Goal: Transaction & Acquisition: Purchase product/service

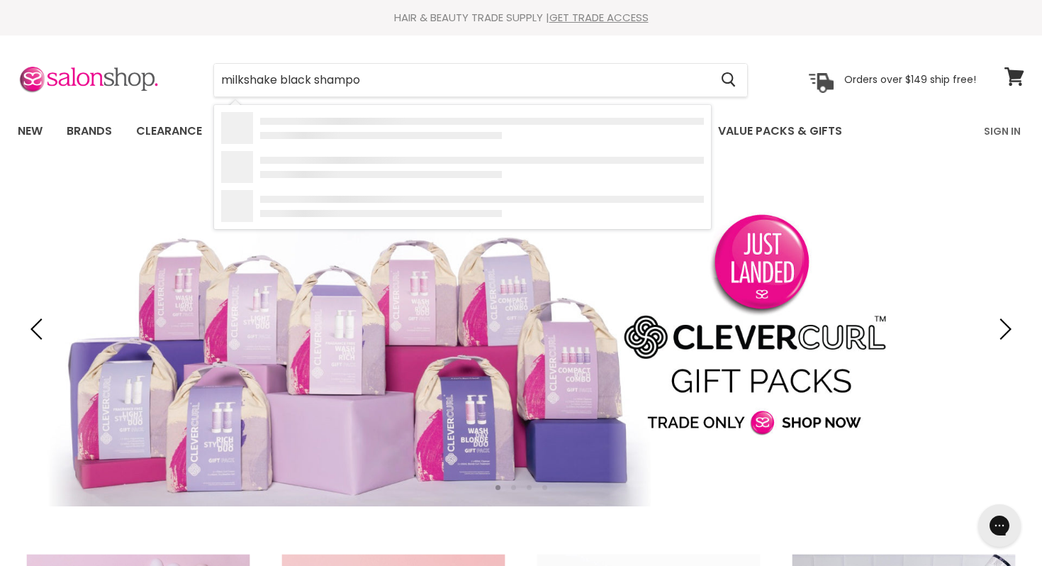
type input "milkshake black shampoo"
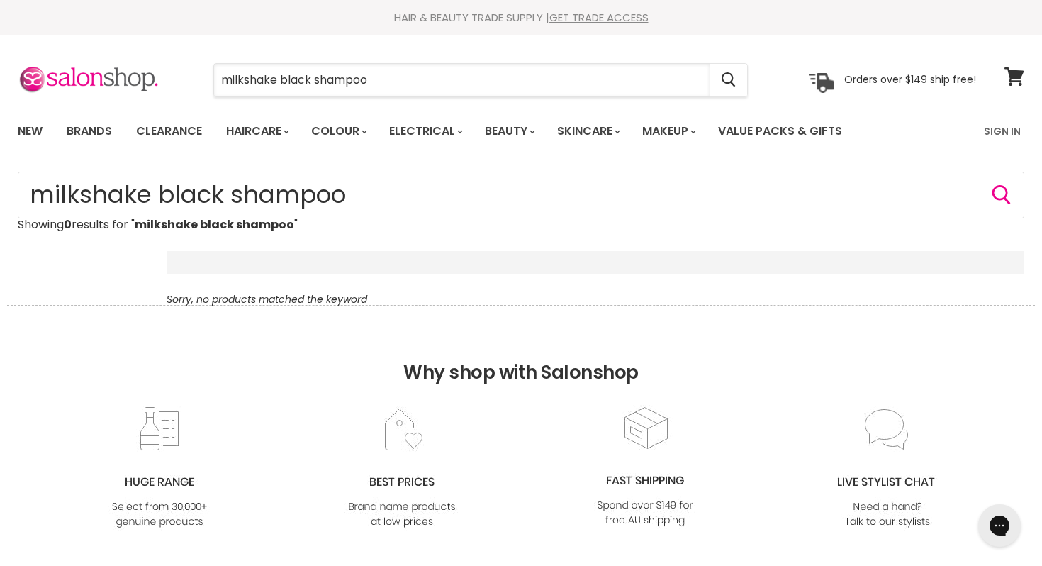
drag, startPoint x: 280, startPoint y: 83, endPoint x: 199, endPoint y: 82, distance: 81.5
click at [199, 82] on div "milkshake black shampoo Cancel" at bounding box center [480, 80] width 607 height 33
type input "black shampoo"
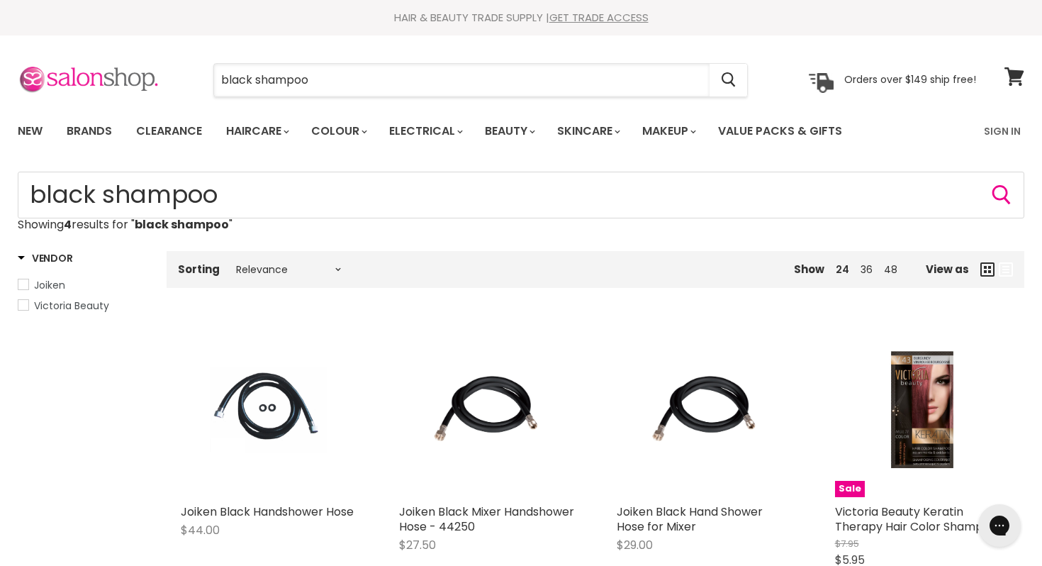
drag, startPoint x: 335, startPoint y: 84, endPoint x: 157, endPoint y: 85, distance: 178.7
click at [157, 85] on div "black shampoo Cancel Orders over $149 ship free!" at bounding box center [497, 80] width 959 height 33
type input "toner"
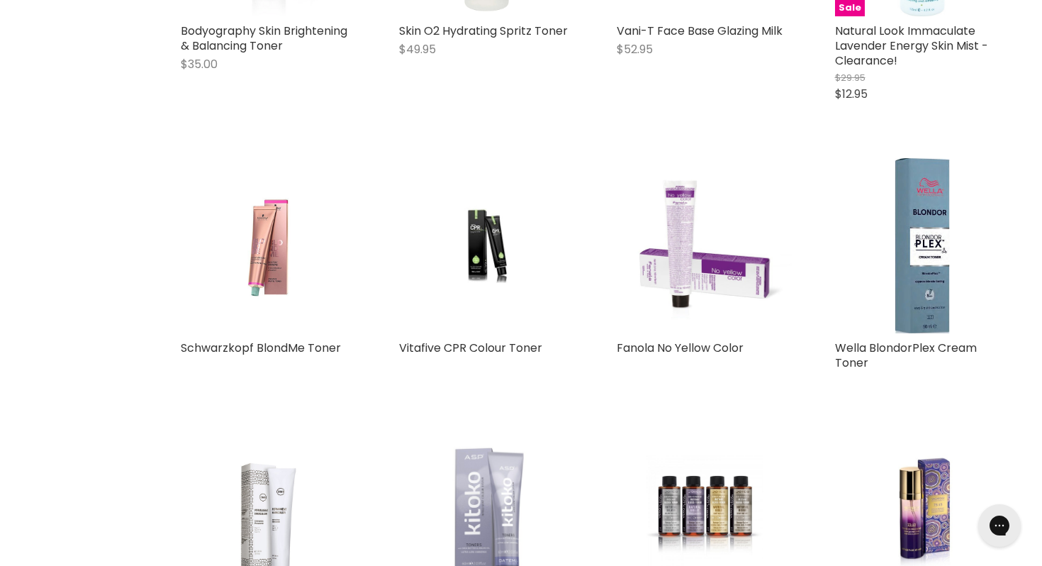
scroll to position [769, 0]
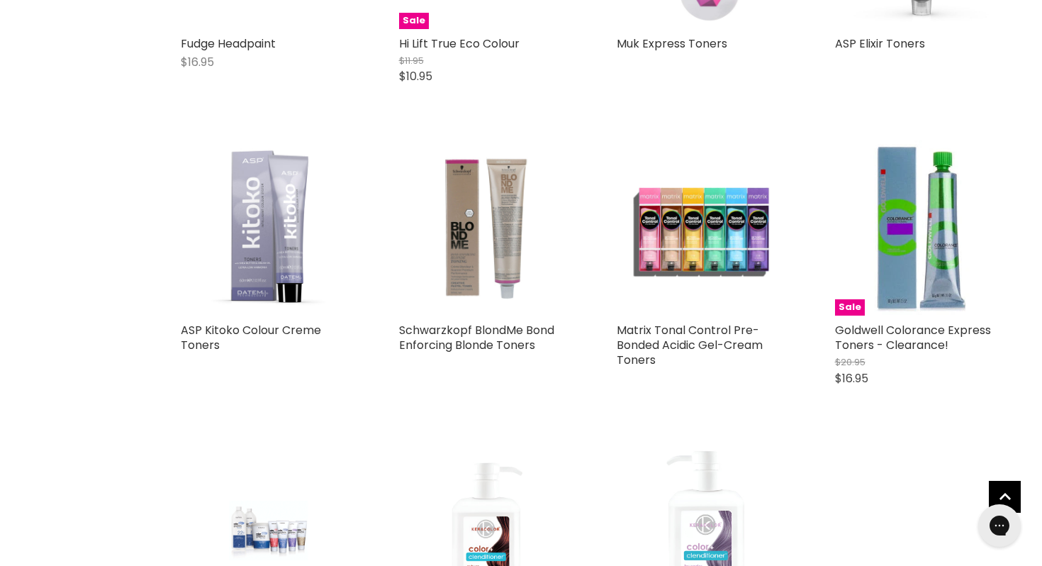
scroll to position [2204, 0]
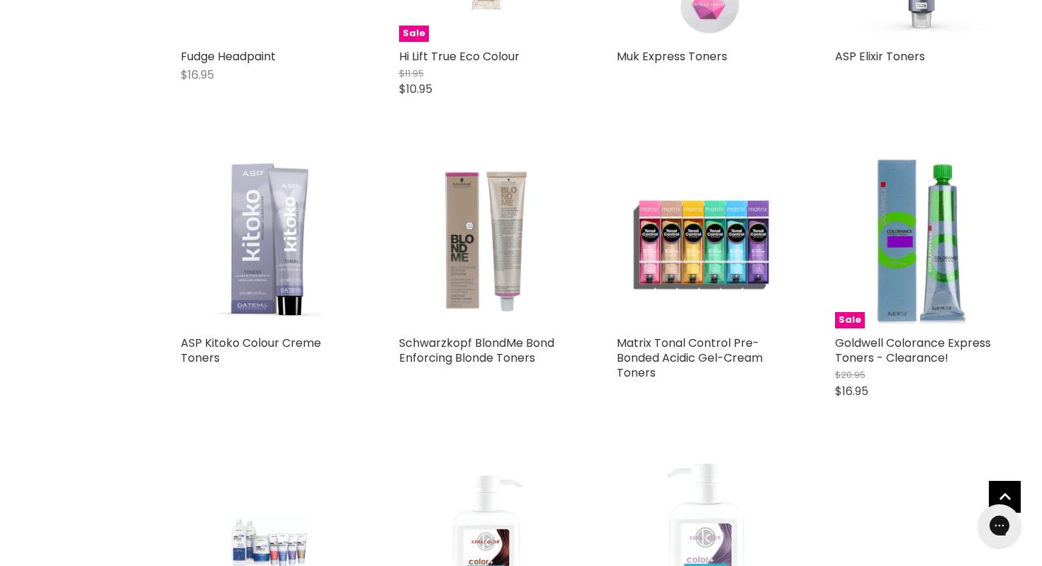
click at [472, 229] on img "Main content" at bounding box center [487, 241] width 176 height 176
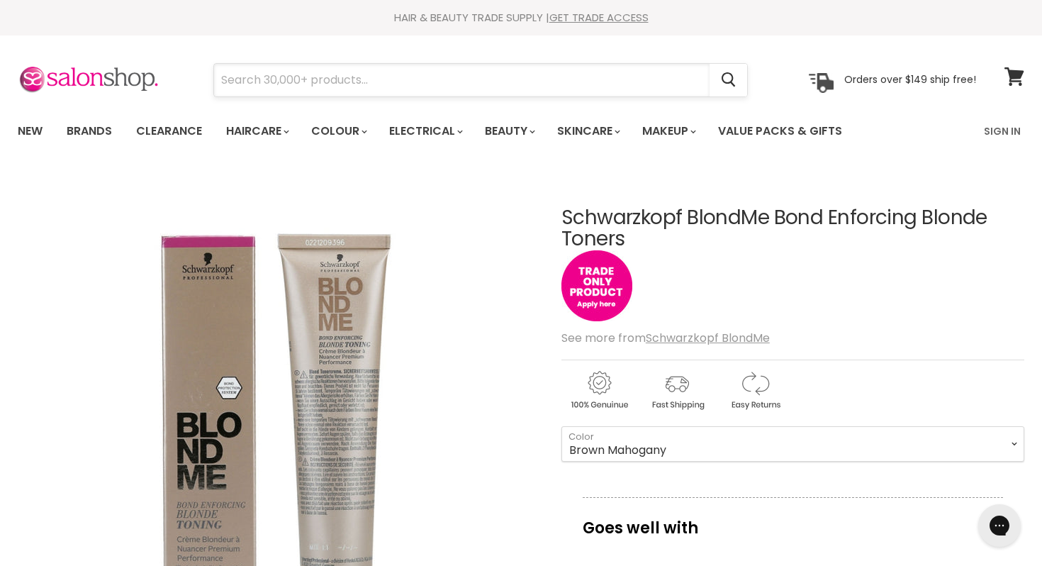
click at [339, 74] on input "Search" at bounding box center [462, 80] width 496 height 33
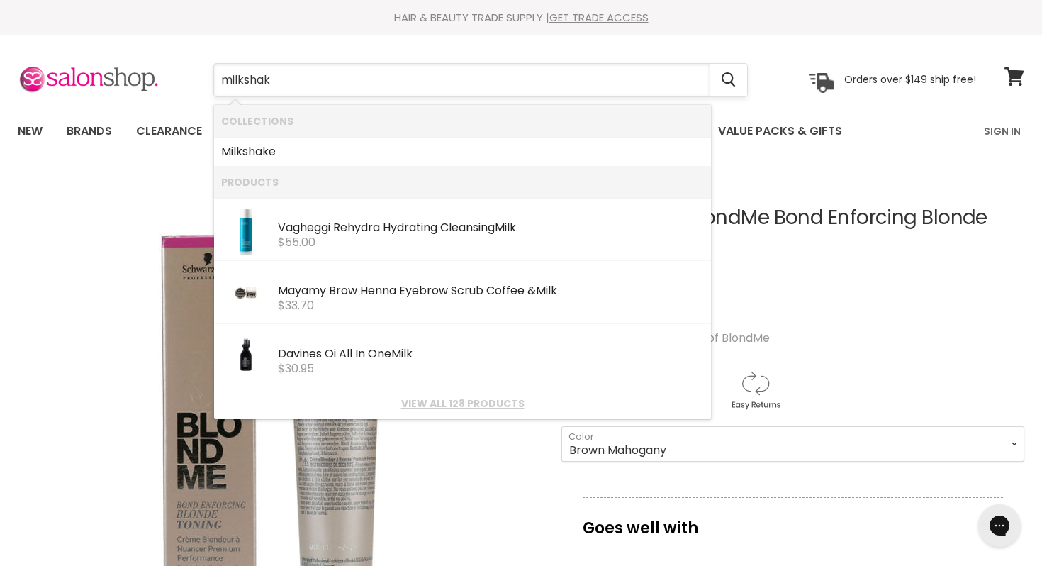
type input "milkshake"
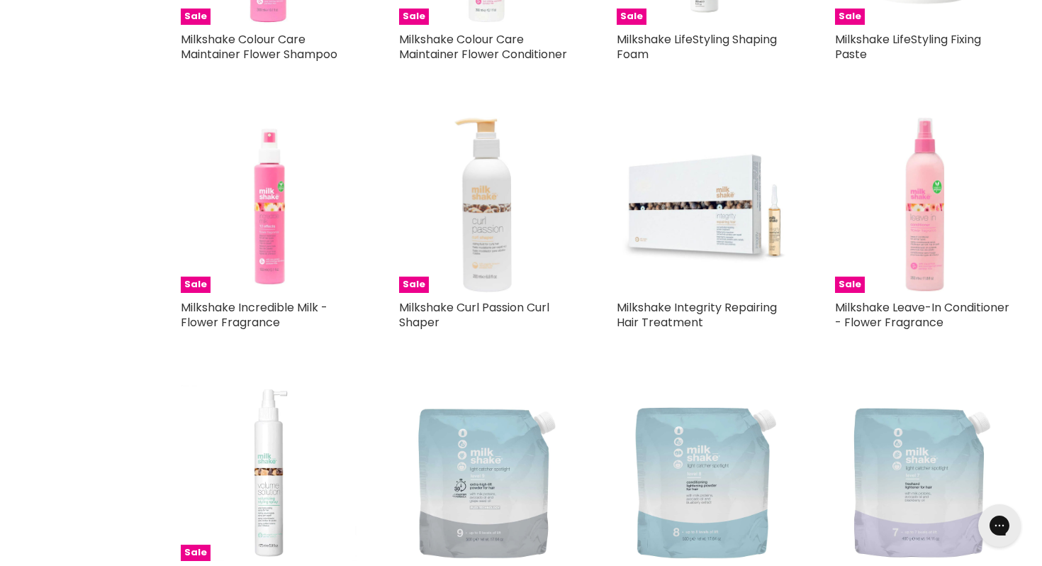
scroll to position [1283, 0]
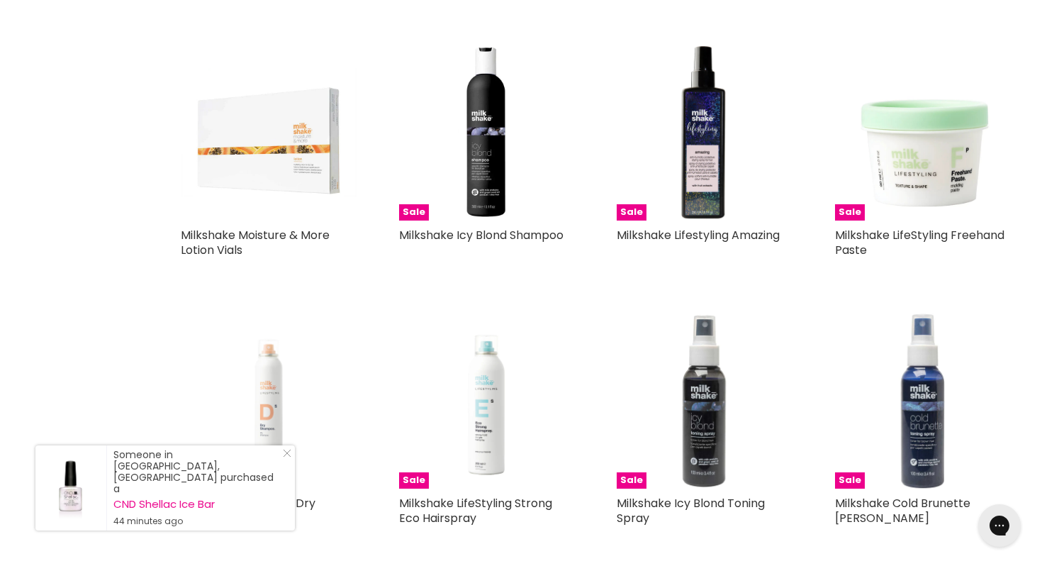
scroll to position [1885, 0]
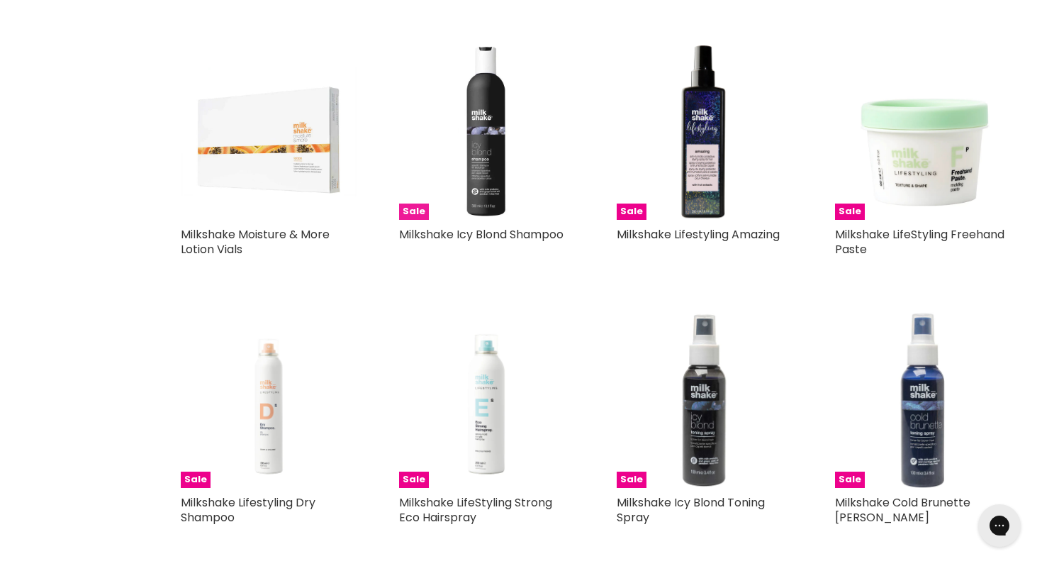
click at [493, 161] on img "Main content" at bounding box center [487, 132] width 176 height 176
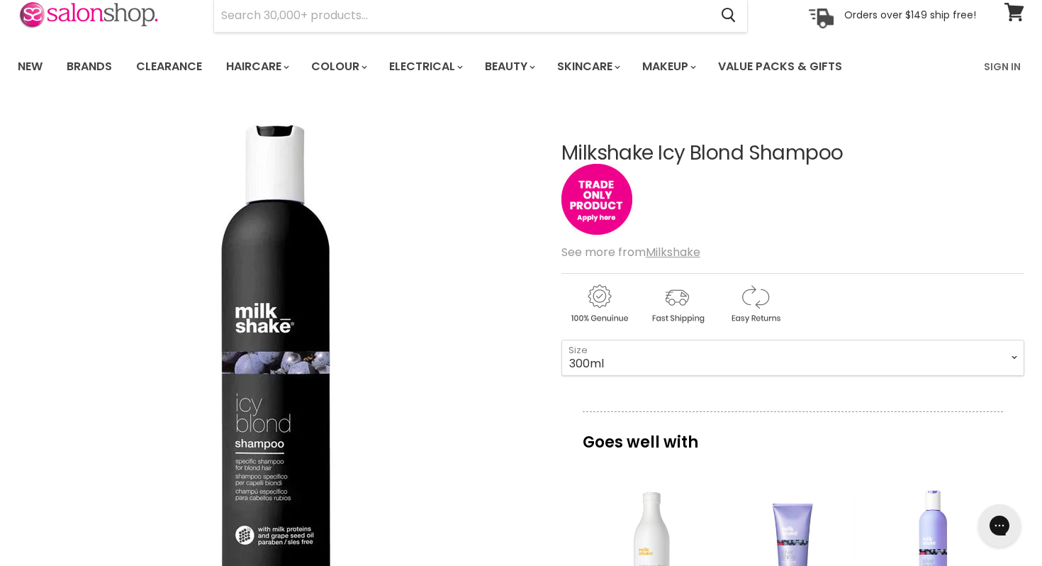
scroll to position [63, 0]
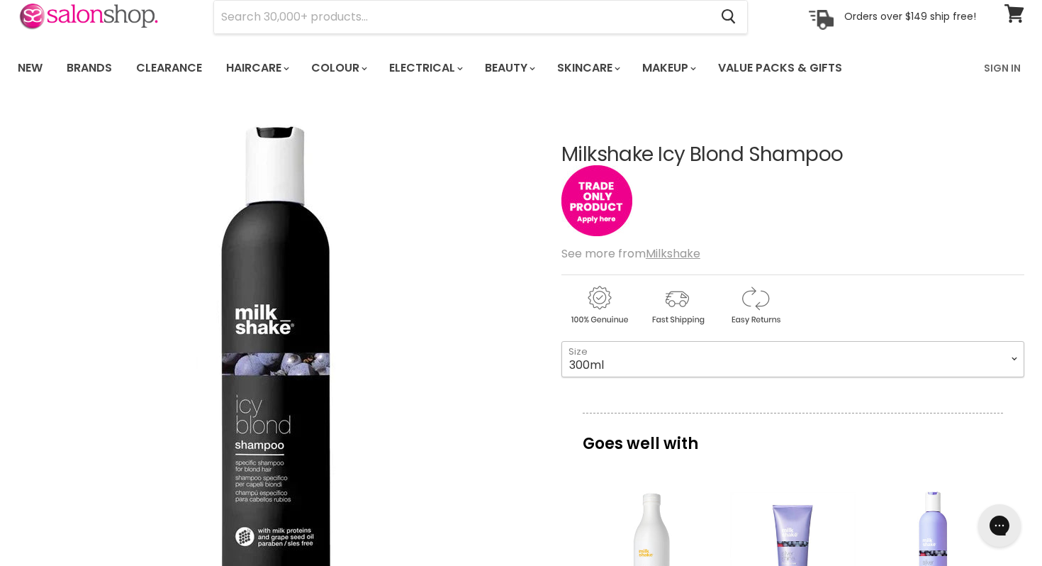
click at [636, 362] on select "300ml 1 Litre" at bounding box center [793, 358] width 463 height 35
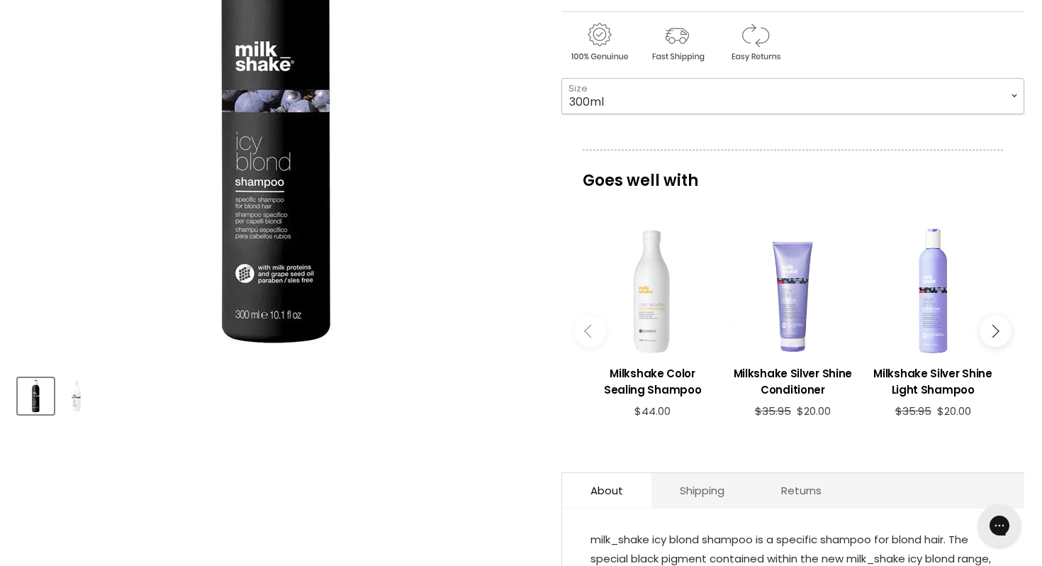
scroll to position [328, 0]
